Goal: Complete application form

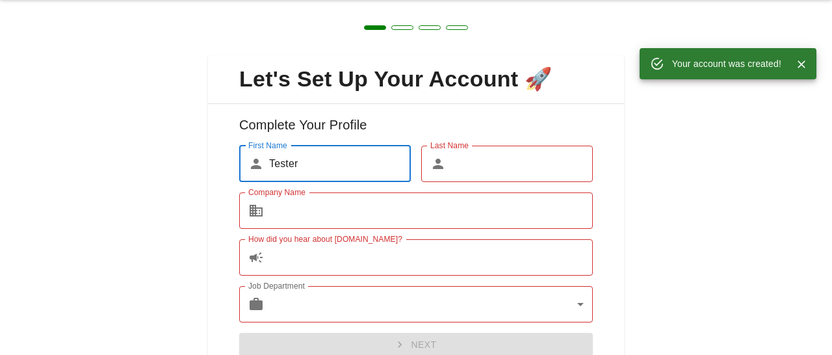
scroll to position [42, 0]
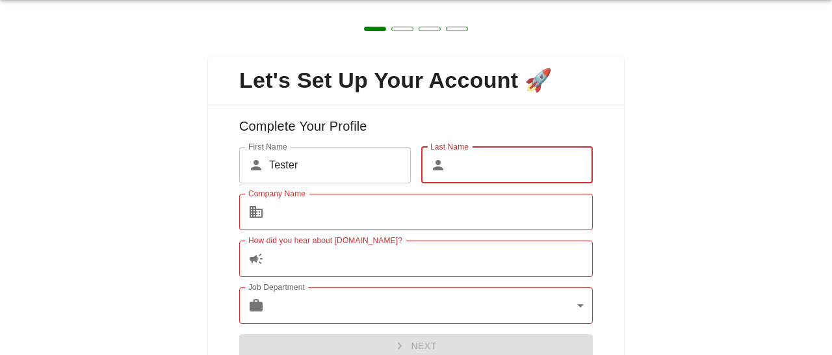
click at [543, 153] on input "Last Name" at bounding box center [522, 165] width 142 height 36
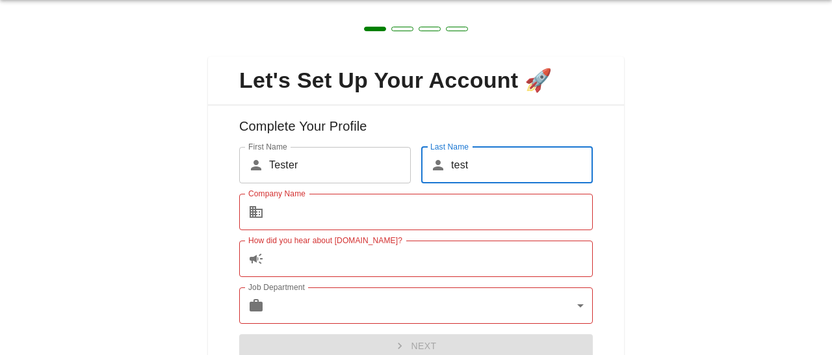
type input "test"
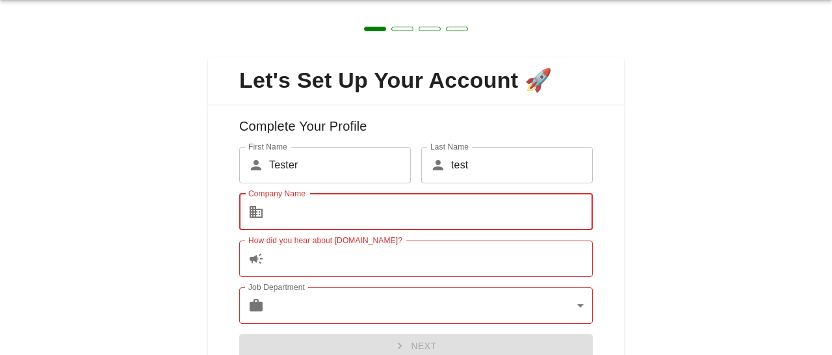
click at [526, 212] on input "Company Name" at bounding box center [431, 212] width 324 height 36
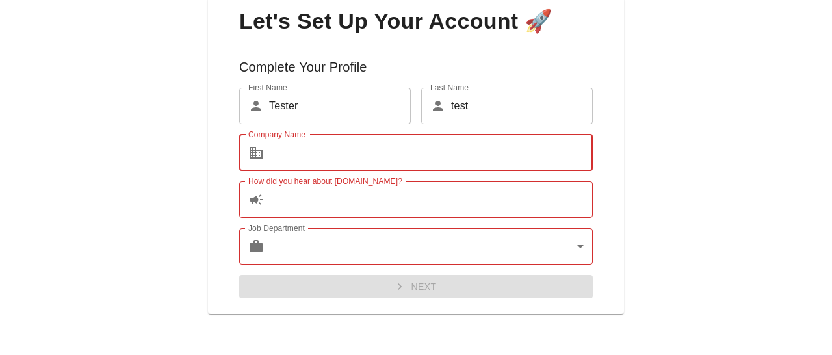
scroll to position [102, 0]
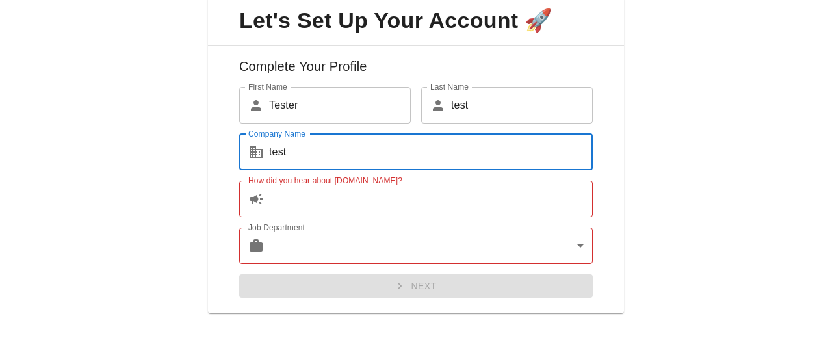
type input "test"
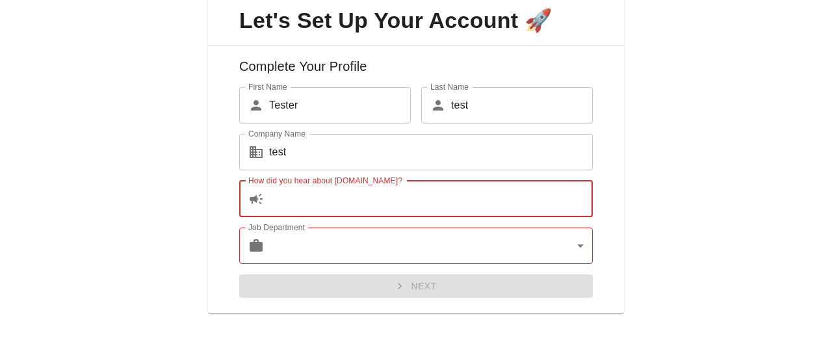
click at [528, 210] on input "How did you hear about [DOMAIN_NAME]?" at bounding box center [431, 199] width 324 height 36
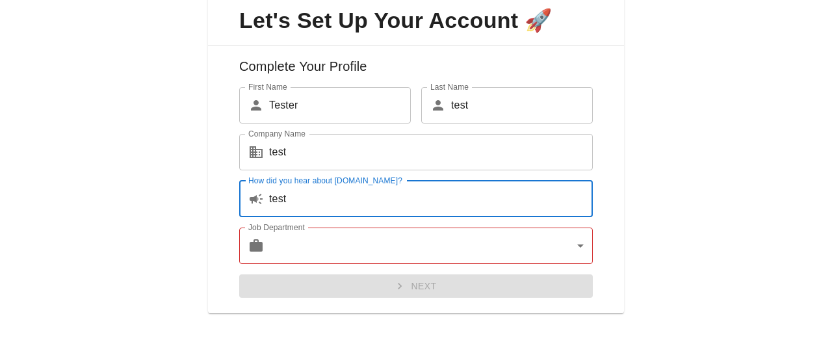
type input "test"
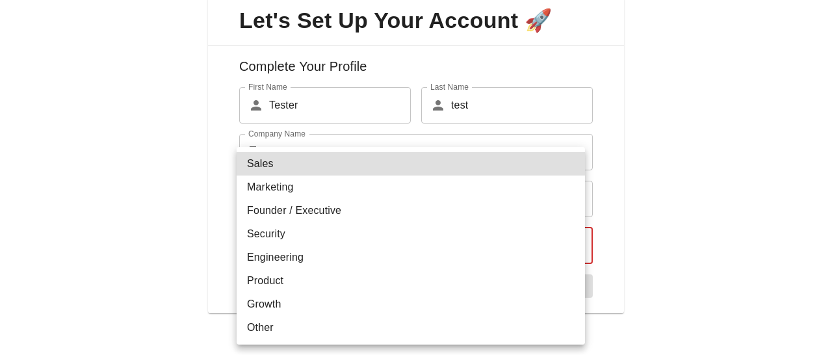
click at [550, 45] on body "Technologies Domains Pricing Products Create a Report Create a list of websites…" at bounding box center [416, 22] width 832 height 45
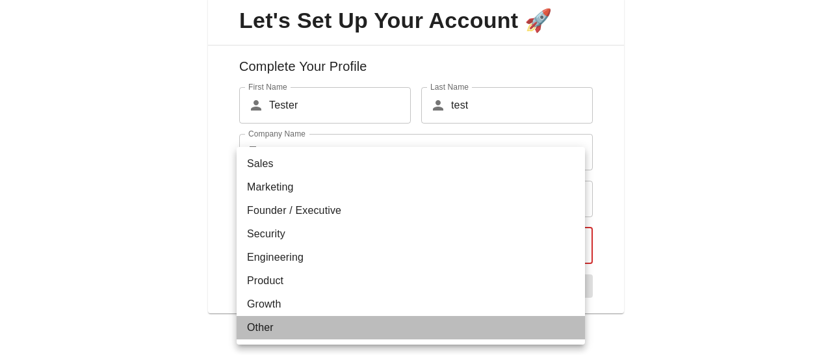
click at [519, 334] on li "Other" at bounding box center [410, 327] width 348 height 23
type input "other"
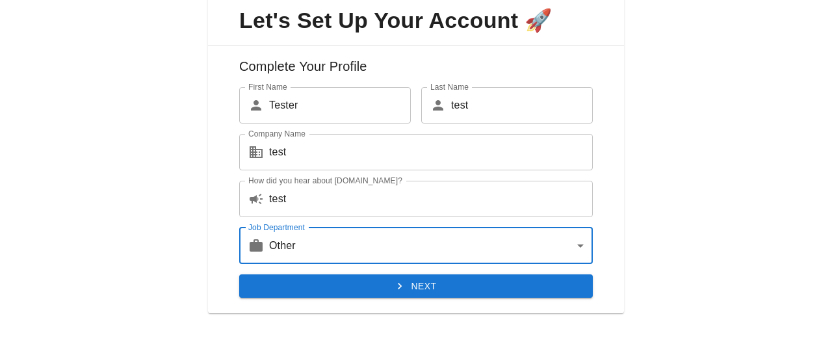
click at [530, 284] on button "Next" at bounding box center [415, 286] width 353 height 24
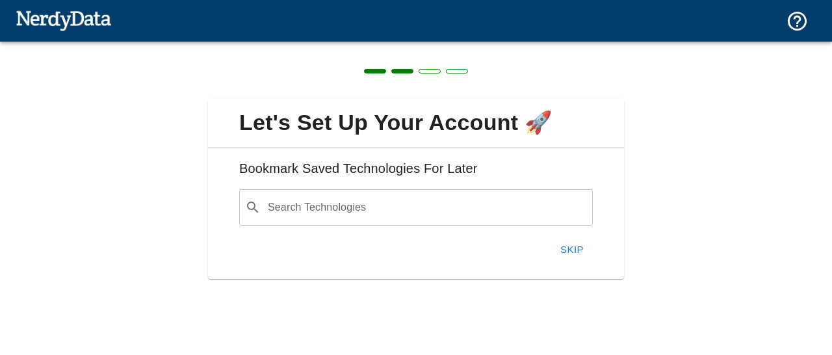
scroll to position [0, 0]
click at [581, 248] on button "Skip" at bounding box center [572, 249] width 42 height 27
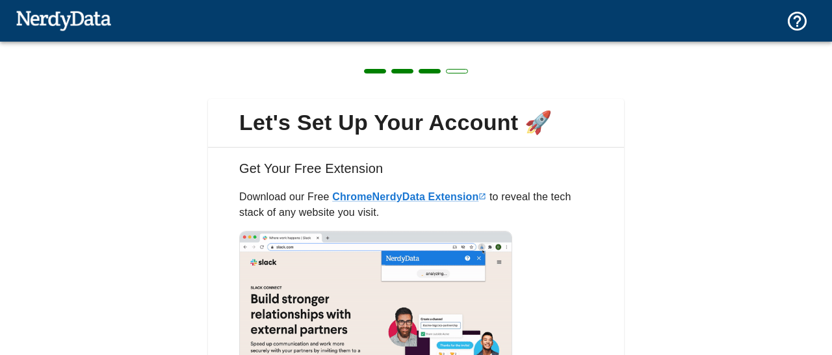
scroll to position [170, 0]
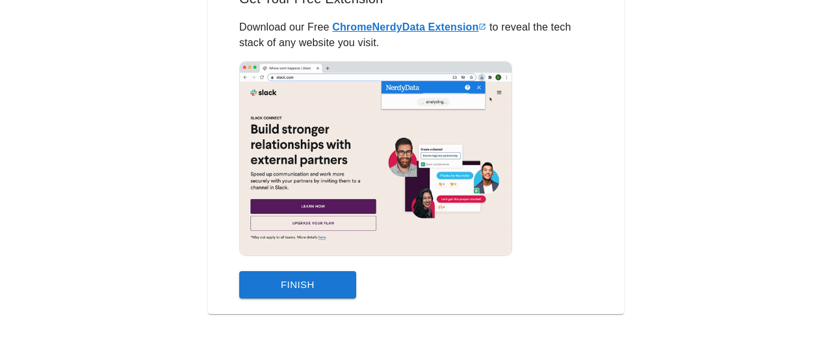
click at [463, 31] on link "Chrome NerdyData Extension" at bounding box center [409, 26] width 154 height 11
